Goal: Check status: Check status

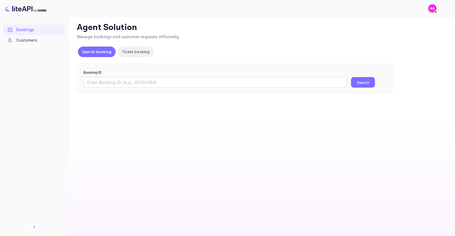
click at [137, 56] on button "Ticket tracking" at bounding box center [136, 52] width 36 height 11
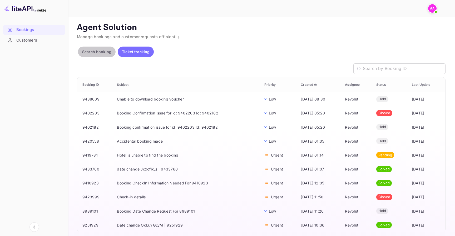
click at [81, 55] on button "Search booking" at bounding box center [97, 52] width 38 height 11
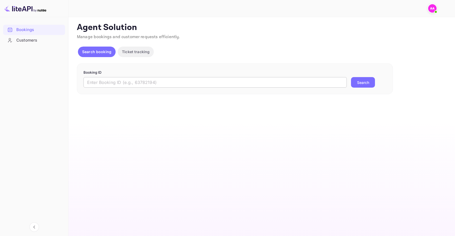
click at [136, 81] on input "text" at bounding box center [214, 82] width 263 height 11
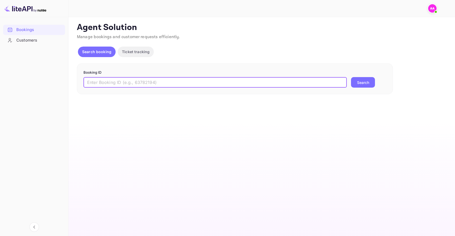
paste input "9438009"
type input "9438009"
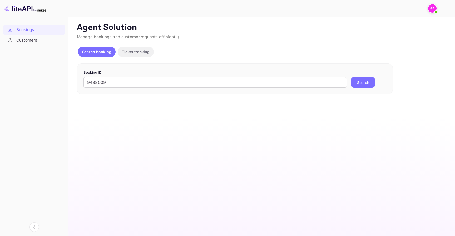
click at [364, 85] on button "Search" at bounding box center [363, 82] width 24 height 11
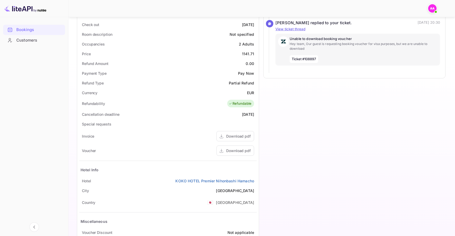
scroll to position [178, 0]
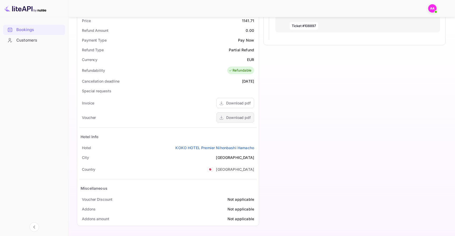
click at [233, 120] on div "Download pdf" at bounding box center [238, 118] width 24 height 6
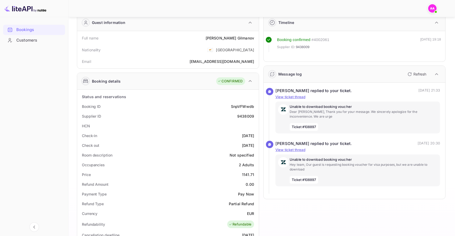
scroll to position [26, 0]
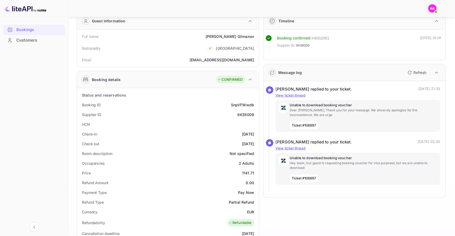
click at [248, 112] on div "9438009" at bounding box center [245, 115] width 17 height 6
copy div "9438009"
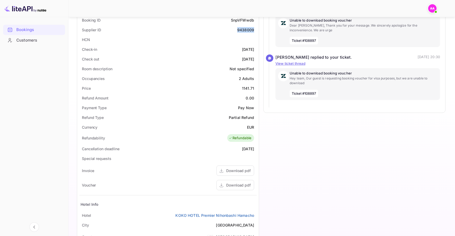
scroll to position [111, 0]
click at [235, 188] on div "Download pdf" at bounding box center [235, 184] width 38 height 10
click at [224, 184] on div "Download pdf" at bounding box center [235, 184] width 38 height 10
click at [229, 180] on div "Download pdf" at bounding box center [235, 184] width 38 height 10
